Goal: Information Seeking & Learning: Find specific page/section

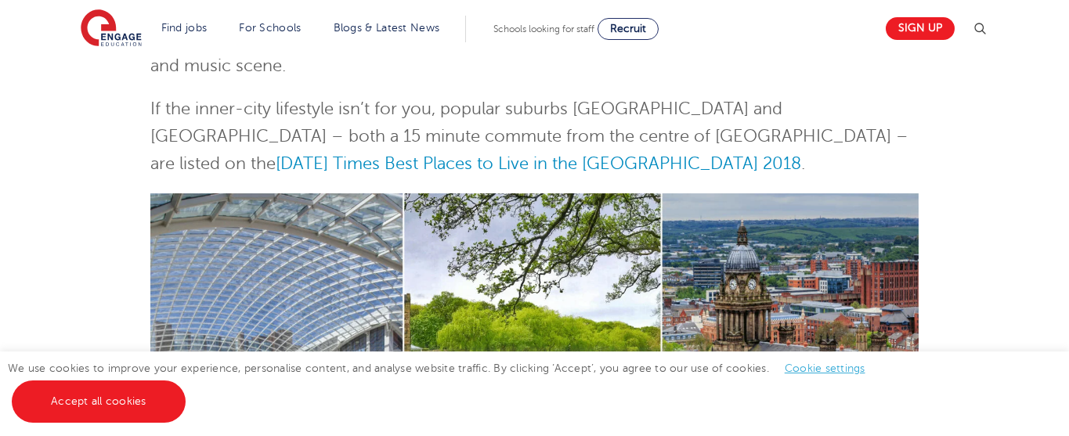
scroll to position [380, 0]
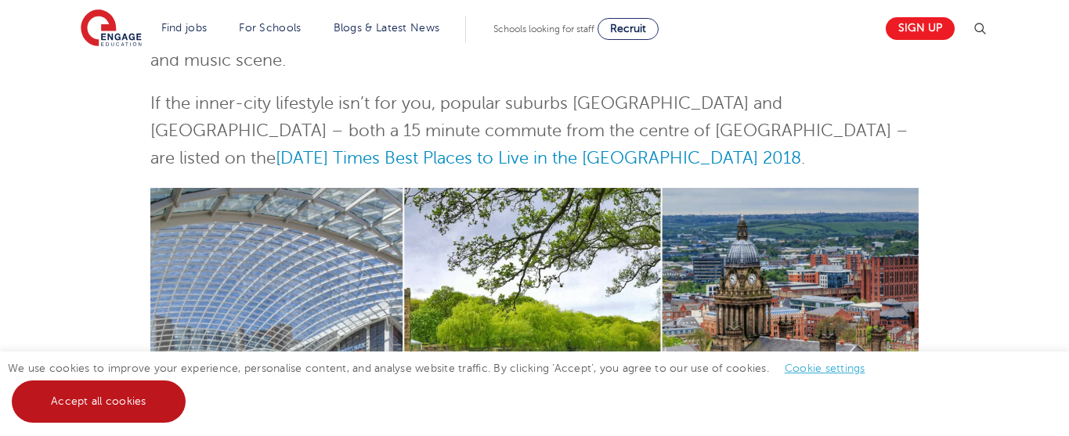
click at [186, 399] on link "Accept all cookies" at bounding box center [99, 402] width 174 height 42
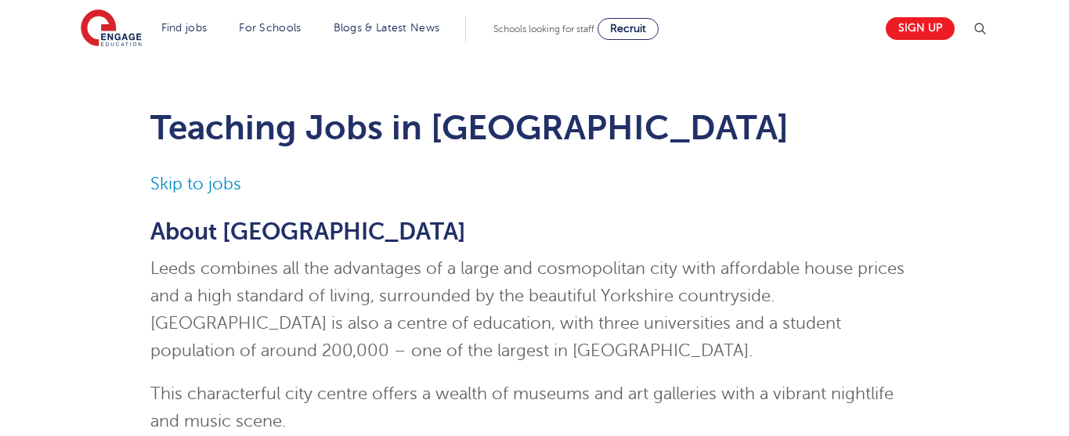
scroll to position [0, 0]
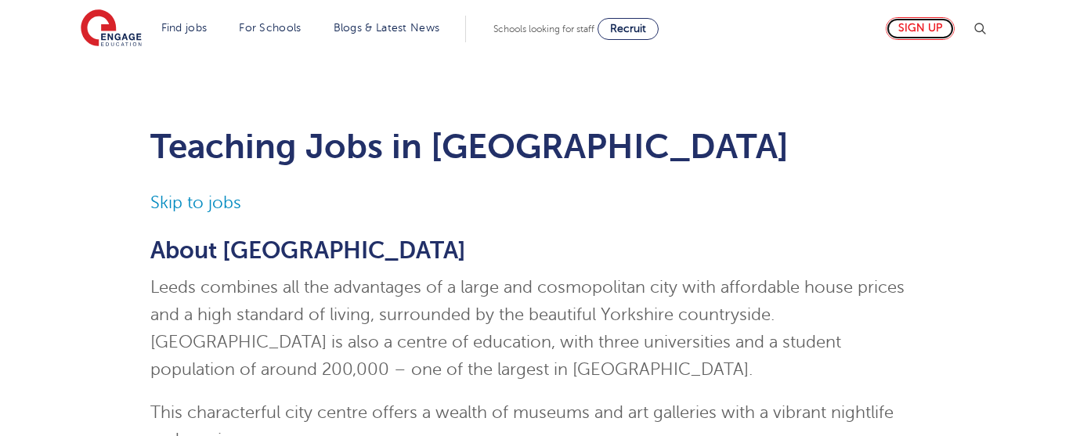
click at [935, 29] on link "Sign up" at bounding box center [920, 28] width 69 height 23
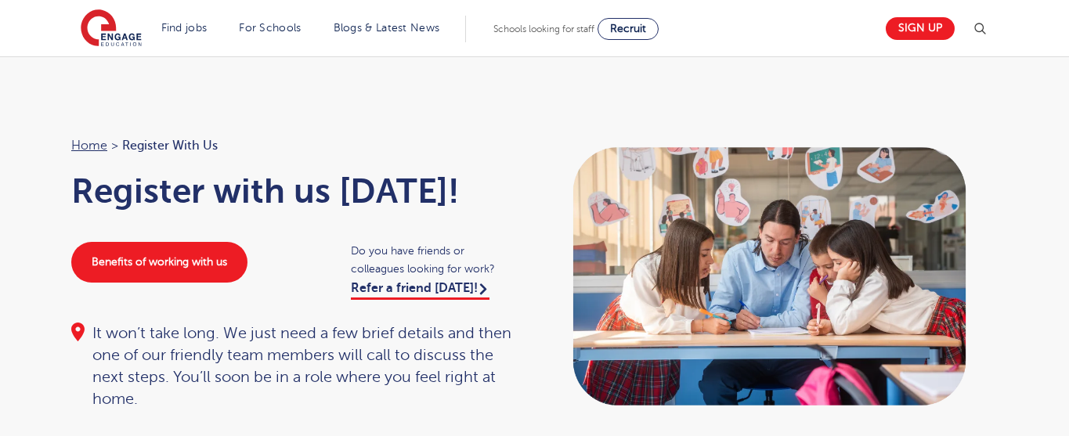
click at [980, 27] on img at bounding box center [979, 29] width 19 height 19
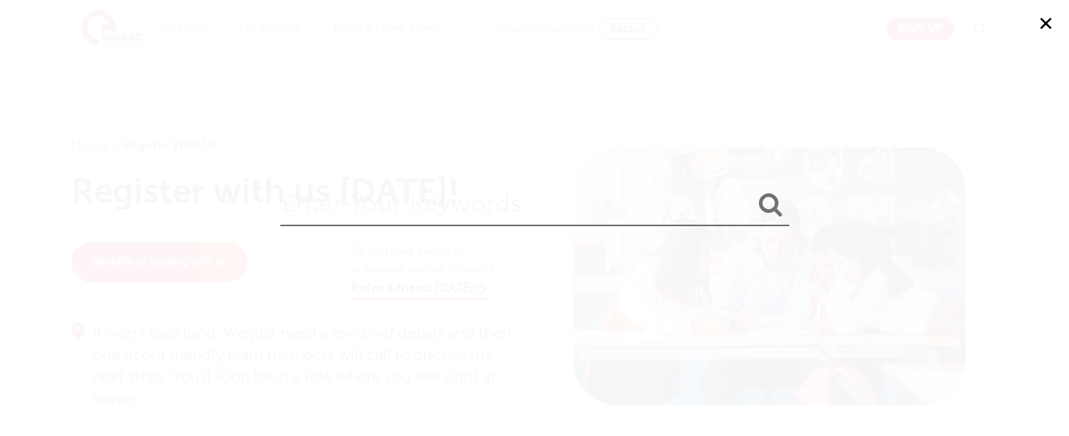
click at [383, 206] on input "search" at bounding box center [534, 200] width 509 height 51
type input "sign in"
click at [752, 191] on button "submit" at bounding box center [771, 205] width 38 height 29
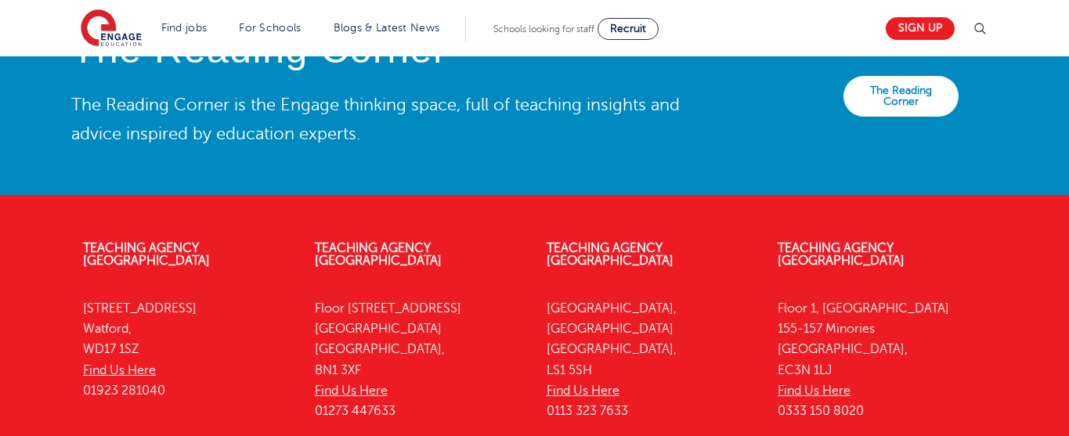
scroll to position [3594, 0]
